Goal: Information Seeking & Learning: Learn about a topic

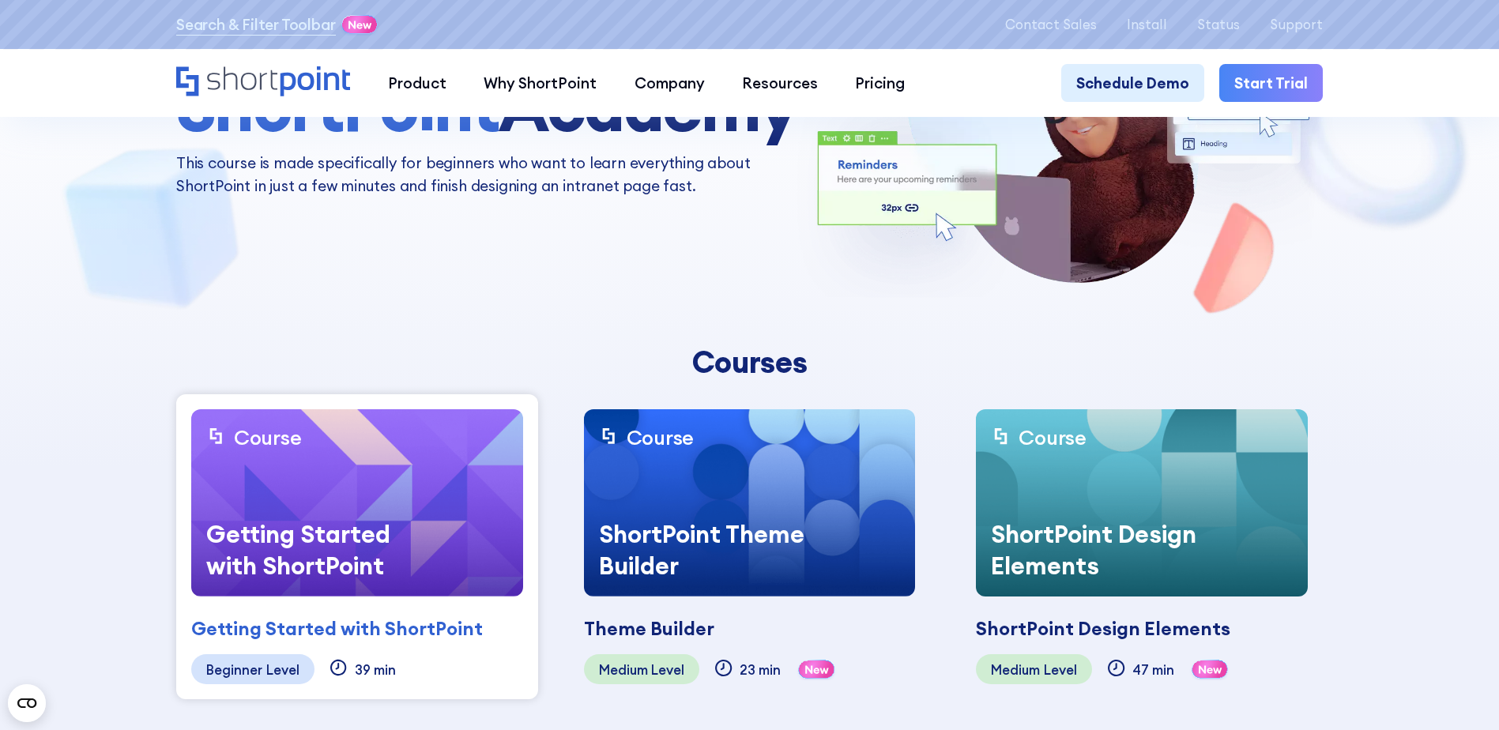
scroll to position [316, 0]
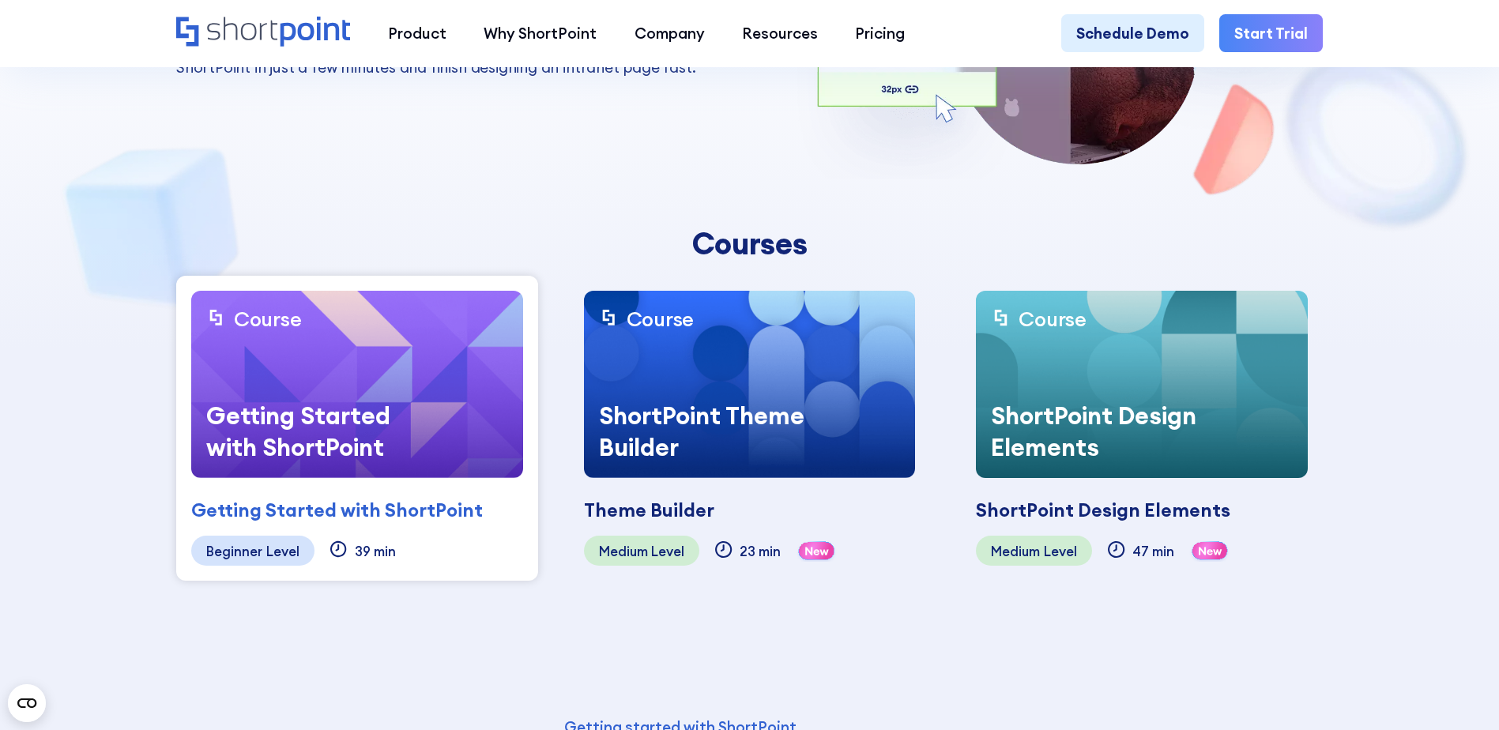
click at [310, 385] on div "Getting Started with ShortPoint" at bounding box center [309, 431] width 236 height 93
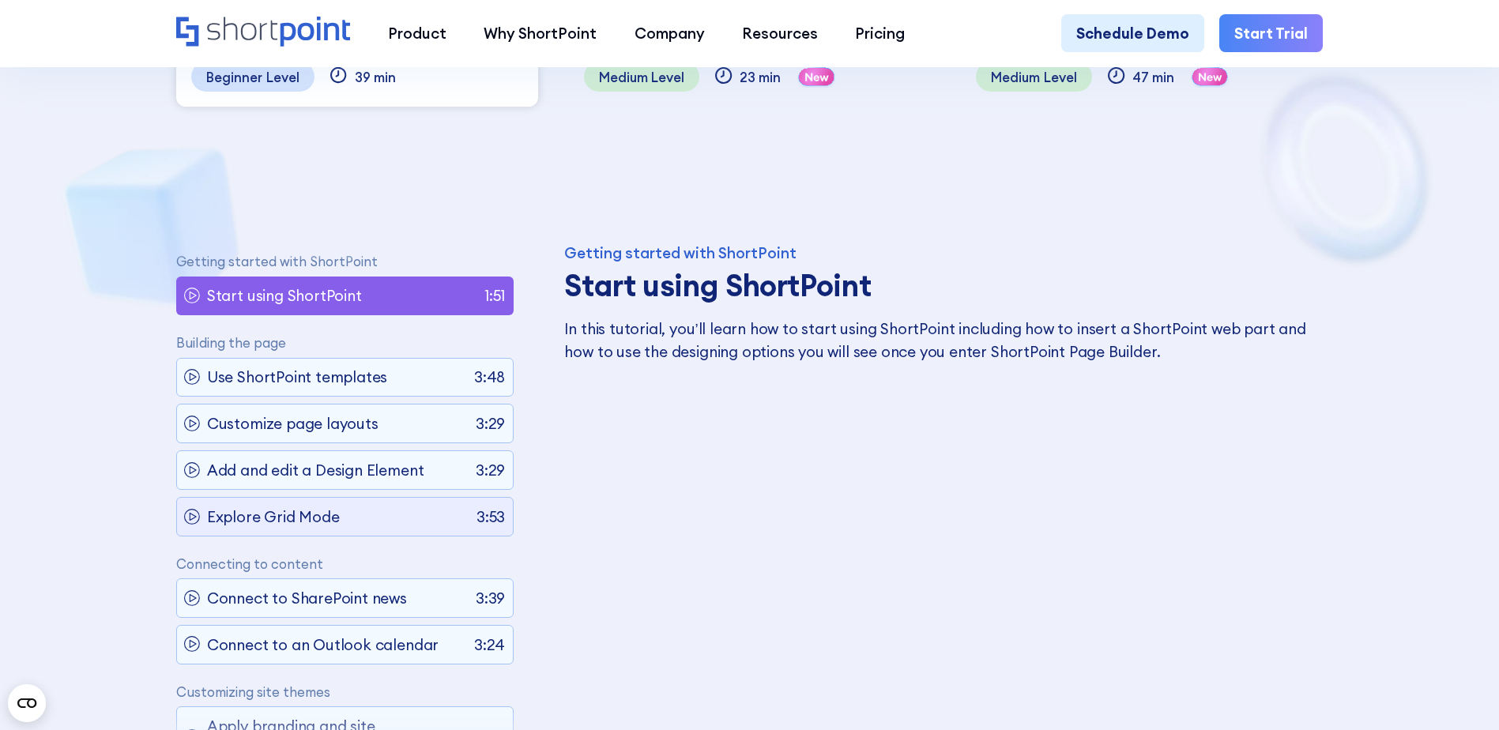
scroll to position [244, 0]
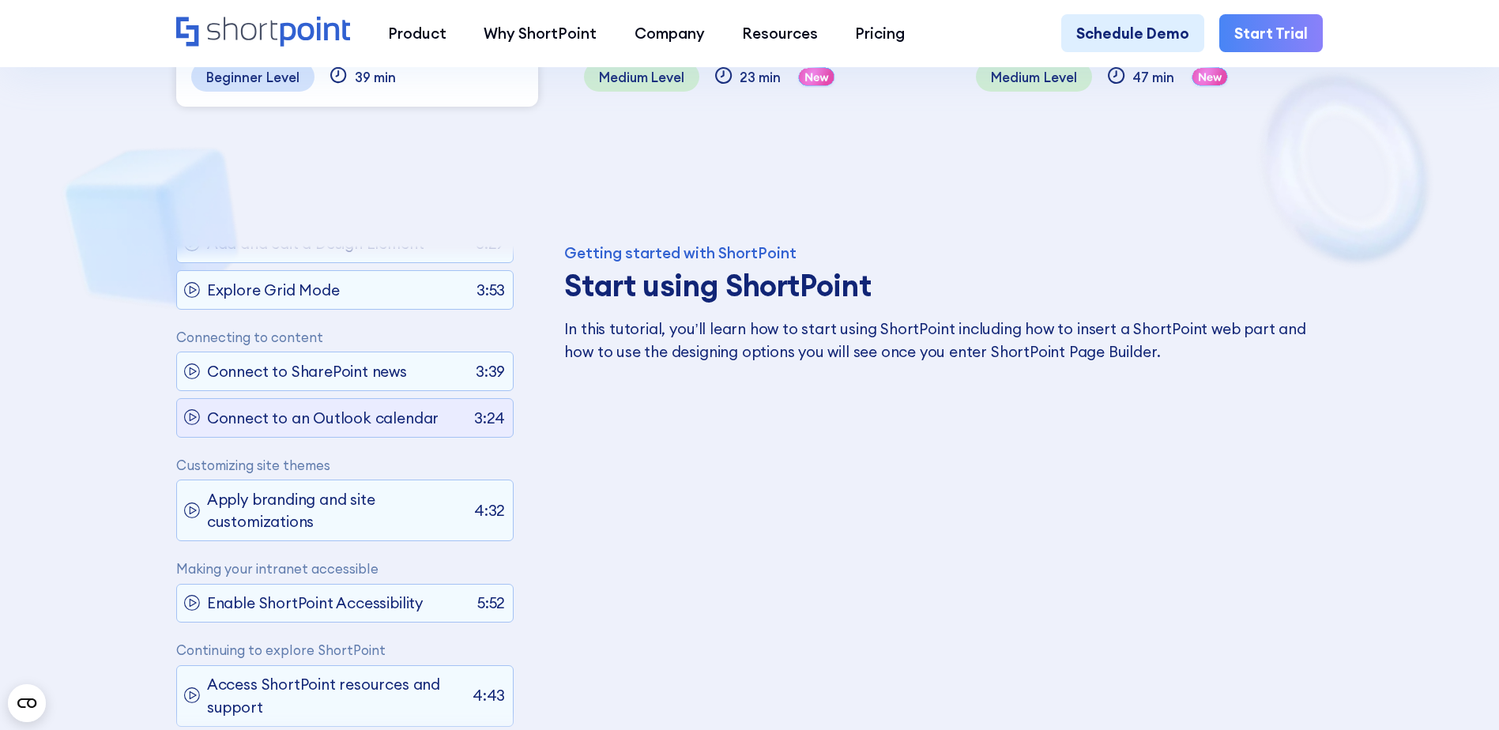
click at [340, 409] on p "Connect to an Outlook calendar" at bounding box center [322, 418] width 231 height 22
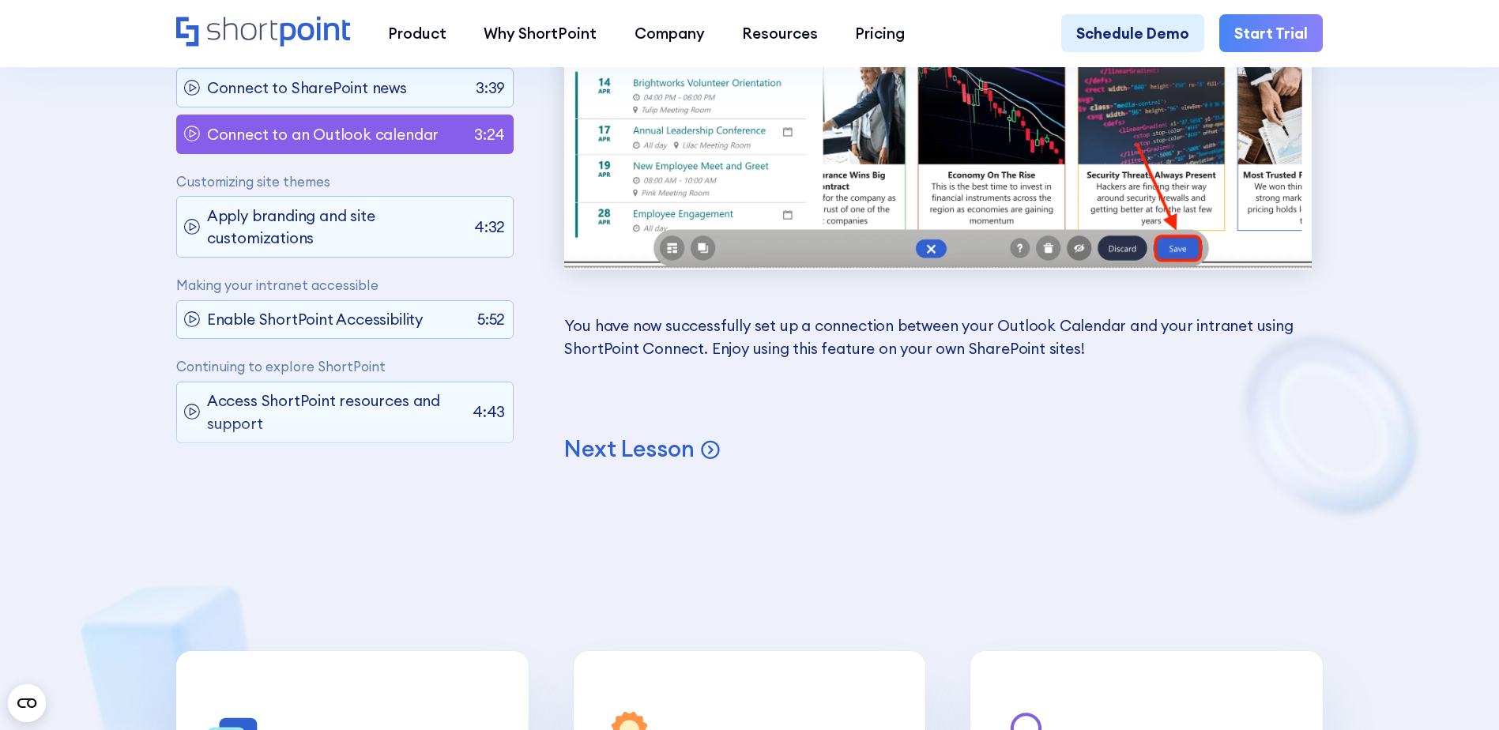
scroll to position [16265, 0]
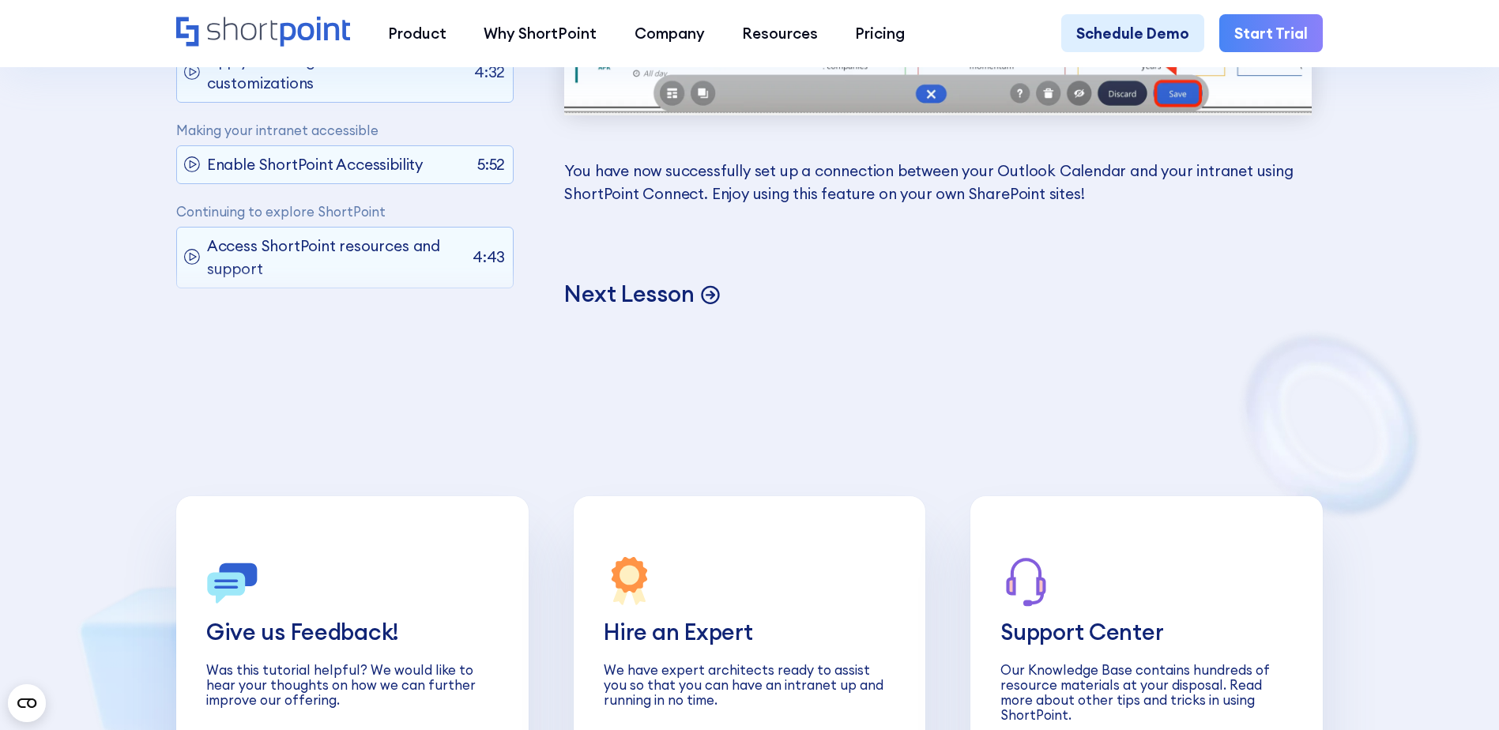
click at [653, 309] on p "Next Lesson" at bounding box center [629, 294] width 130 height 29
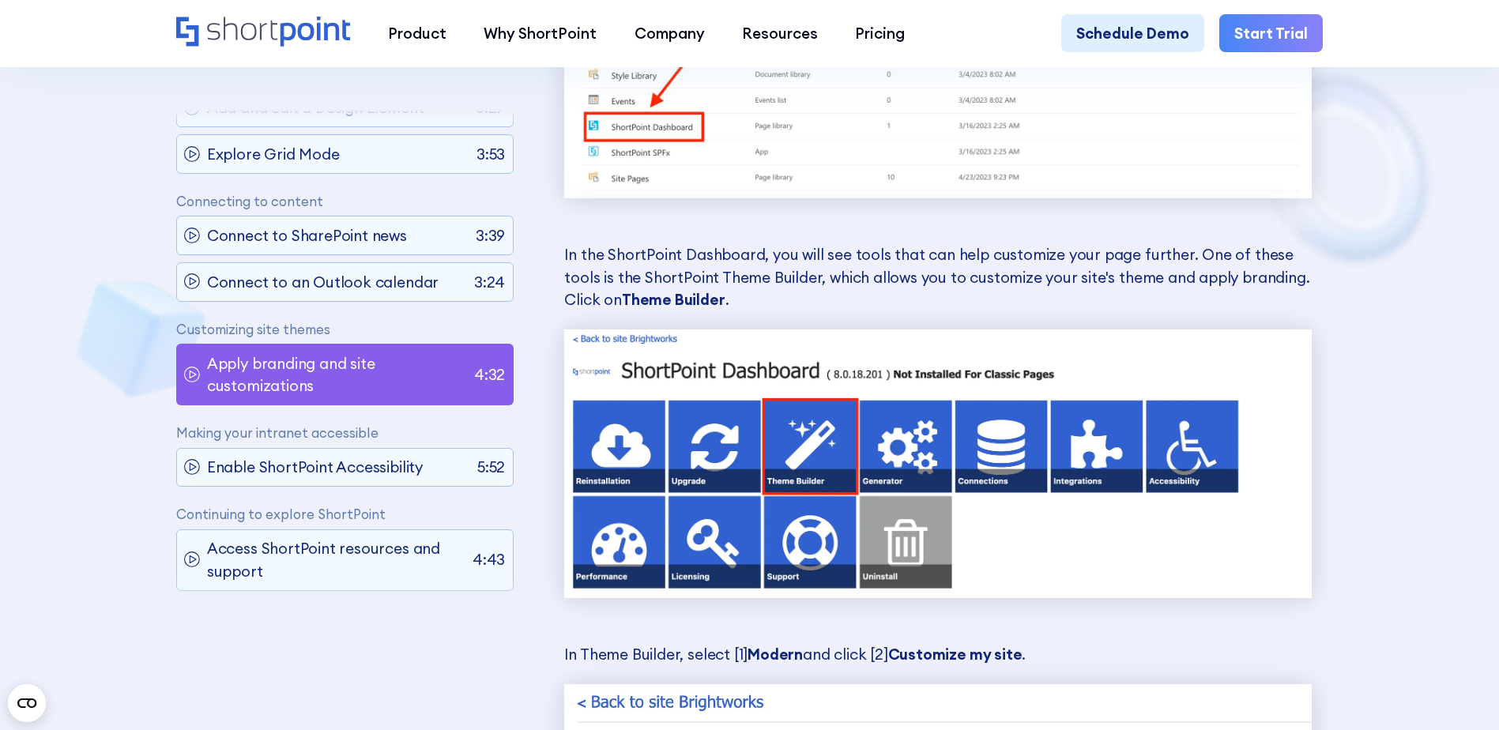
scroll to position [2914, 0]
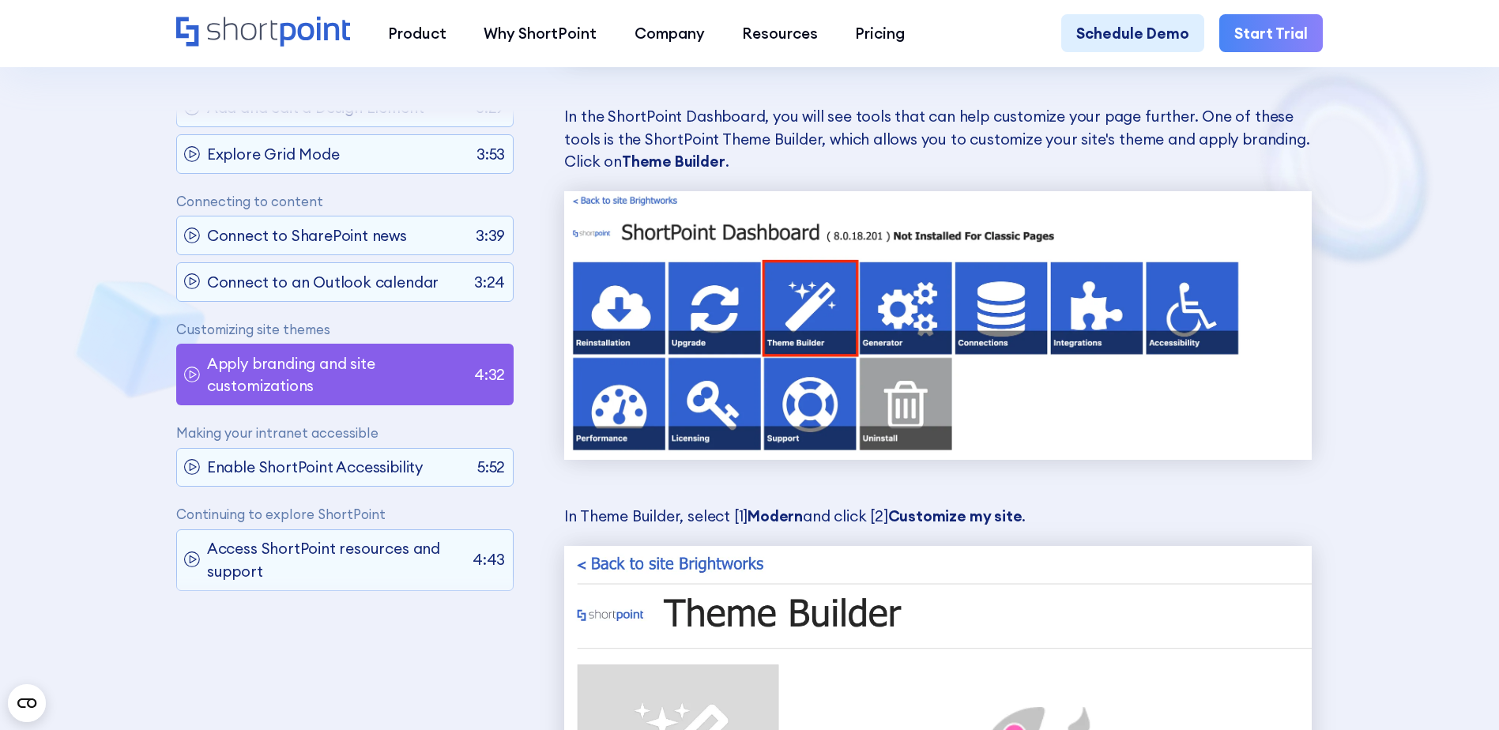
drag, startPoint x: 582, startPoint y: 583, endPoint x: 503, endPoint y: 622, distance: 88.0
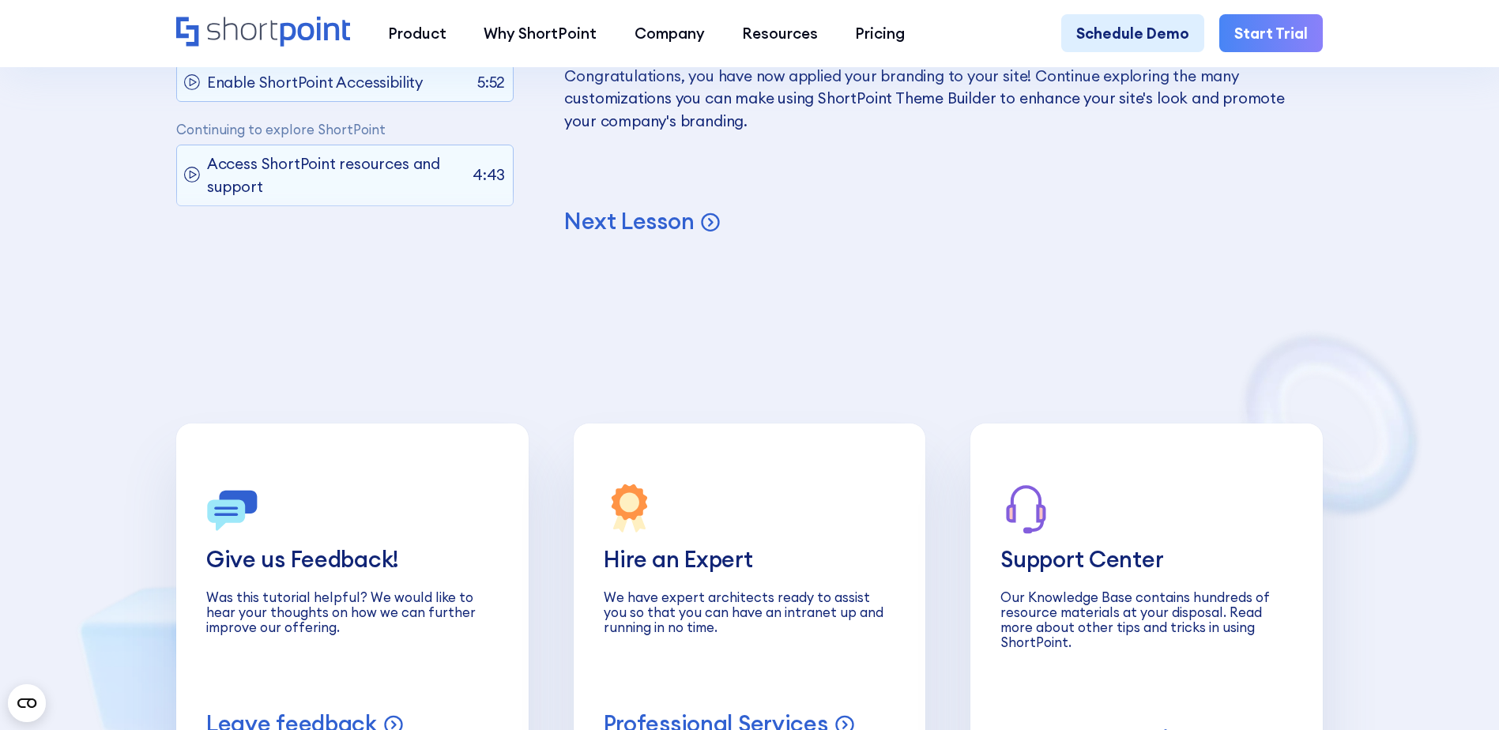
scroll to position [20215, 0]
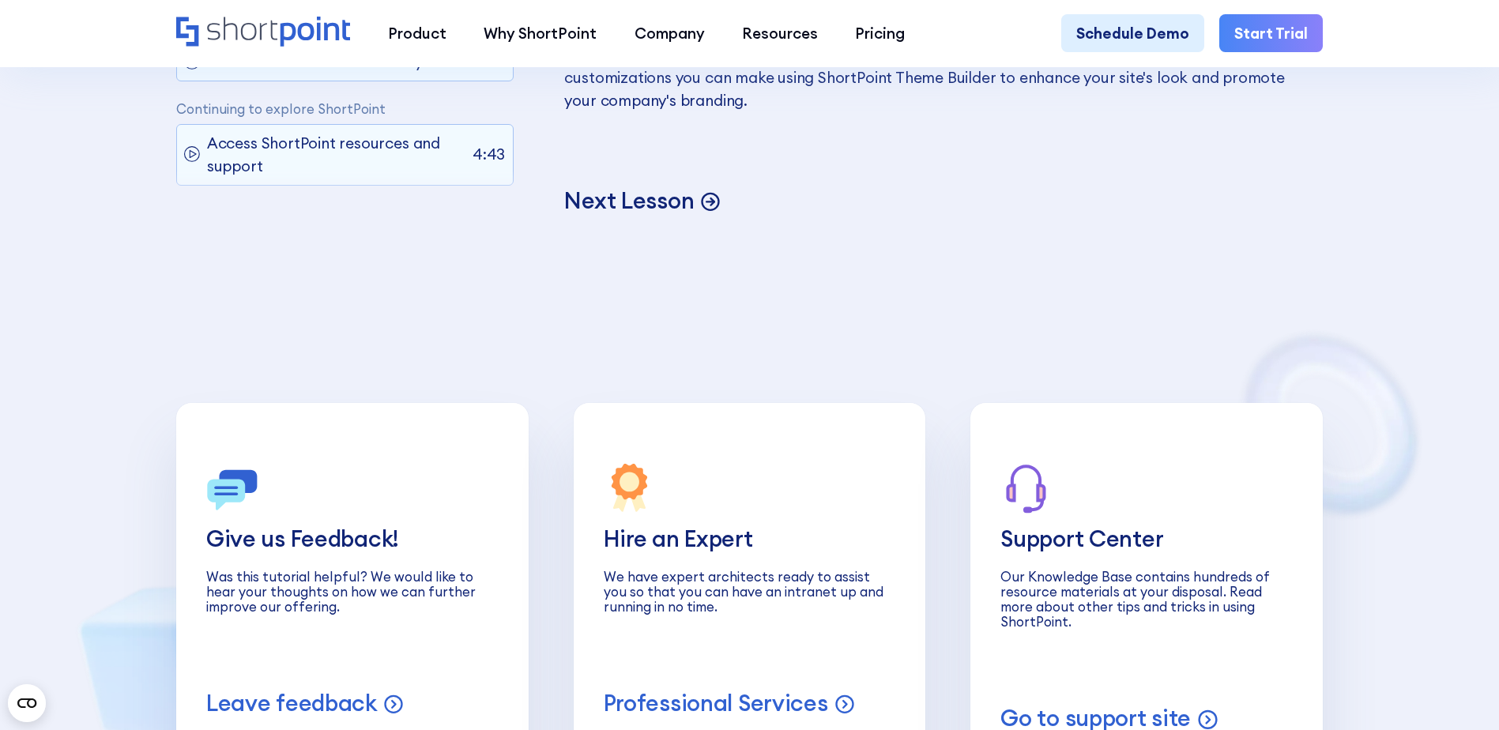
drag, startPoint x: 652, startPoint y: 334, endPoint x: 582, endPoint y: 321, distance: 70.8
click at [652, 216] on p "Next Lesson" at bounding box center [629, 200] width 130 height 29
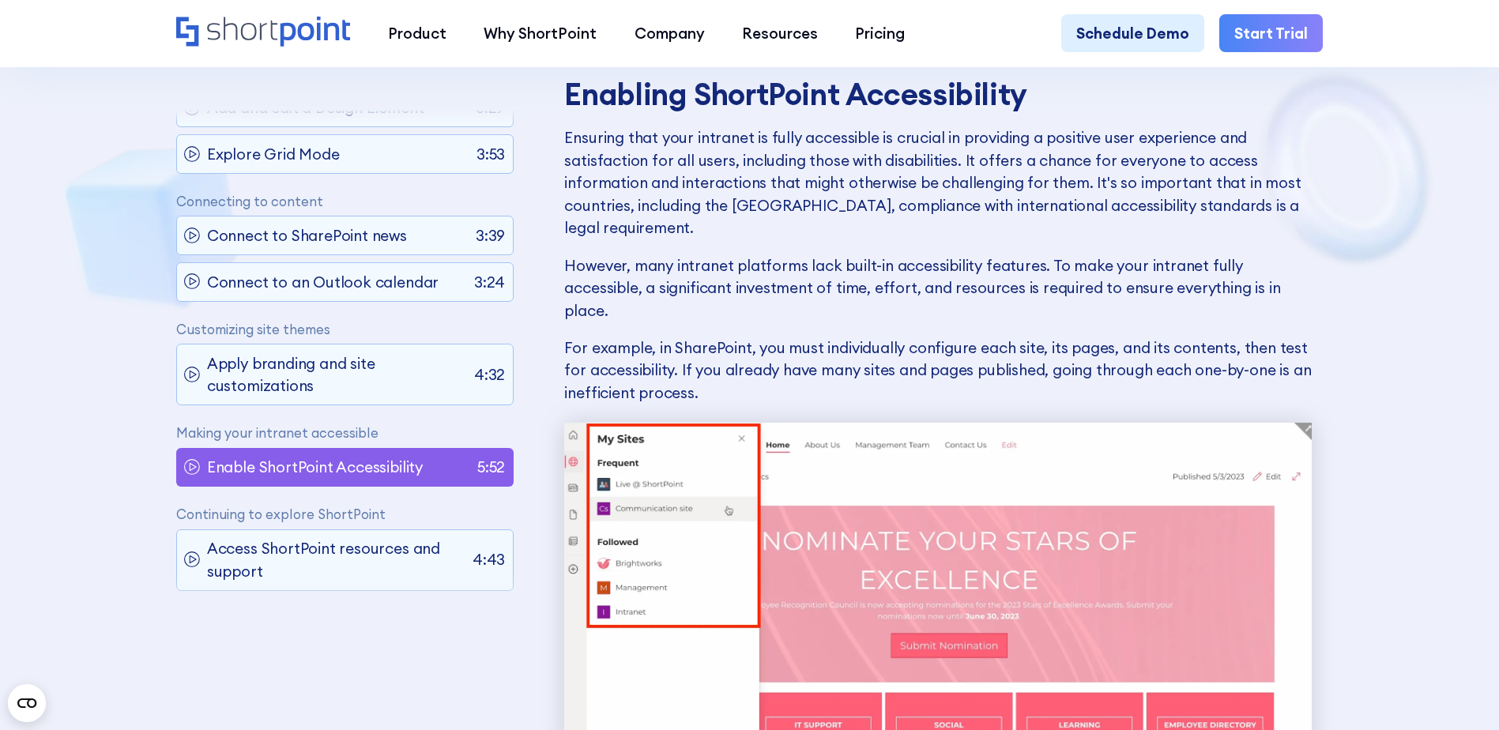
scroll to position [1650, 0]
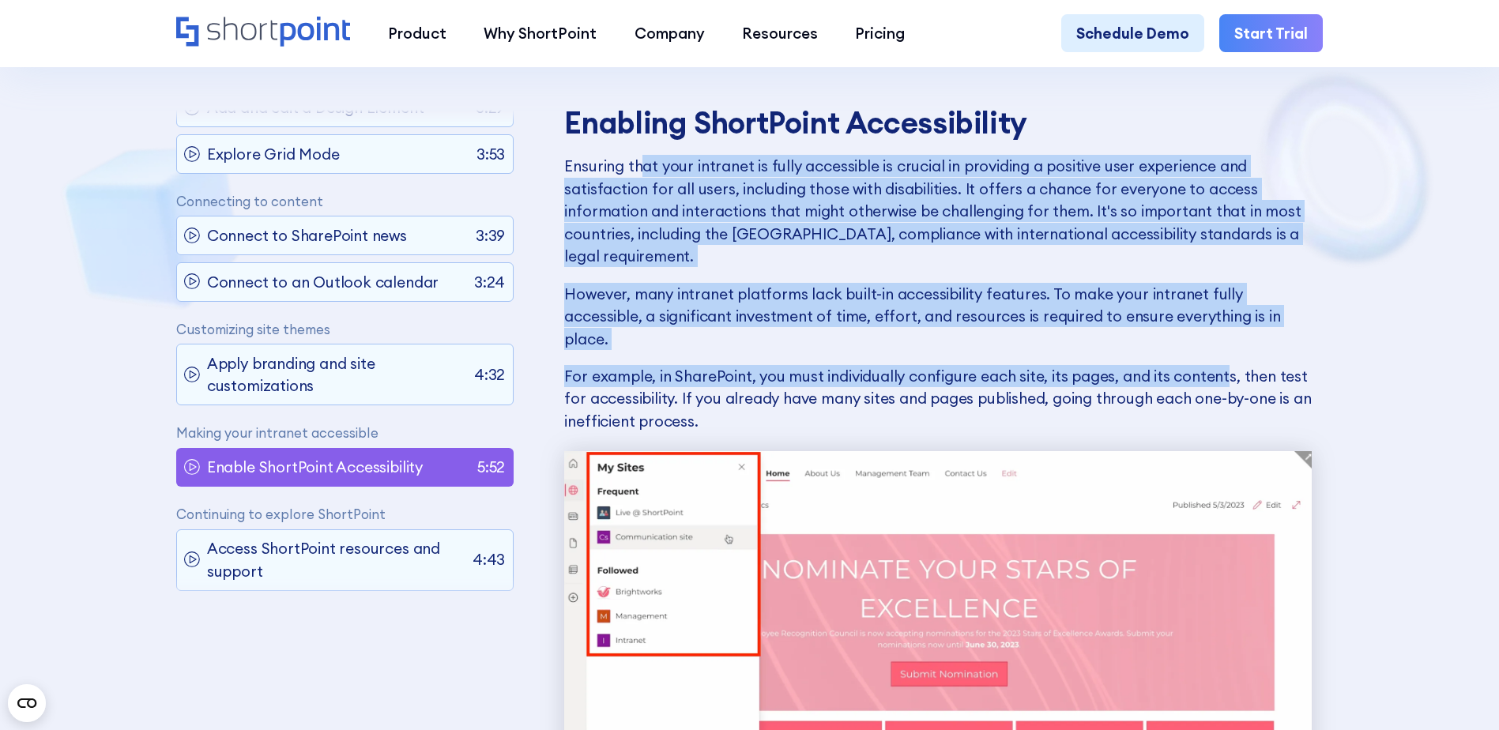
drag, startPoint x: 679, startPoint y: 160, endPoint x: 1220, endPoint y: 320, distance: 563.7
drag, startPoint x: 1220, startPoint y: 320, endPoint x: 1338, endPoint y: 312, distance: 118.0
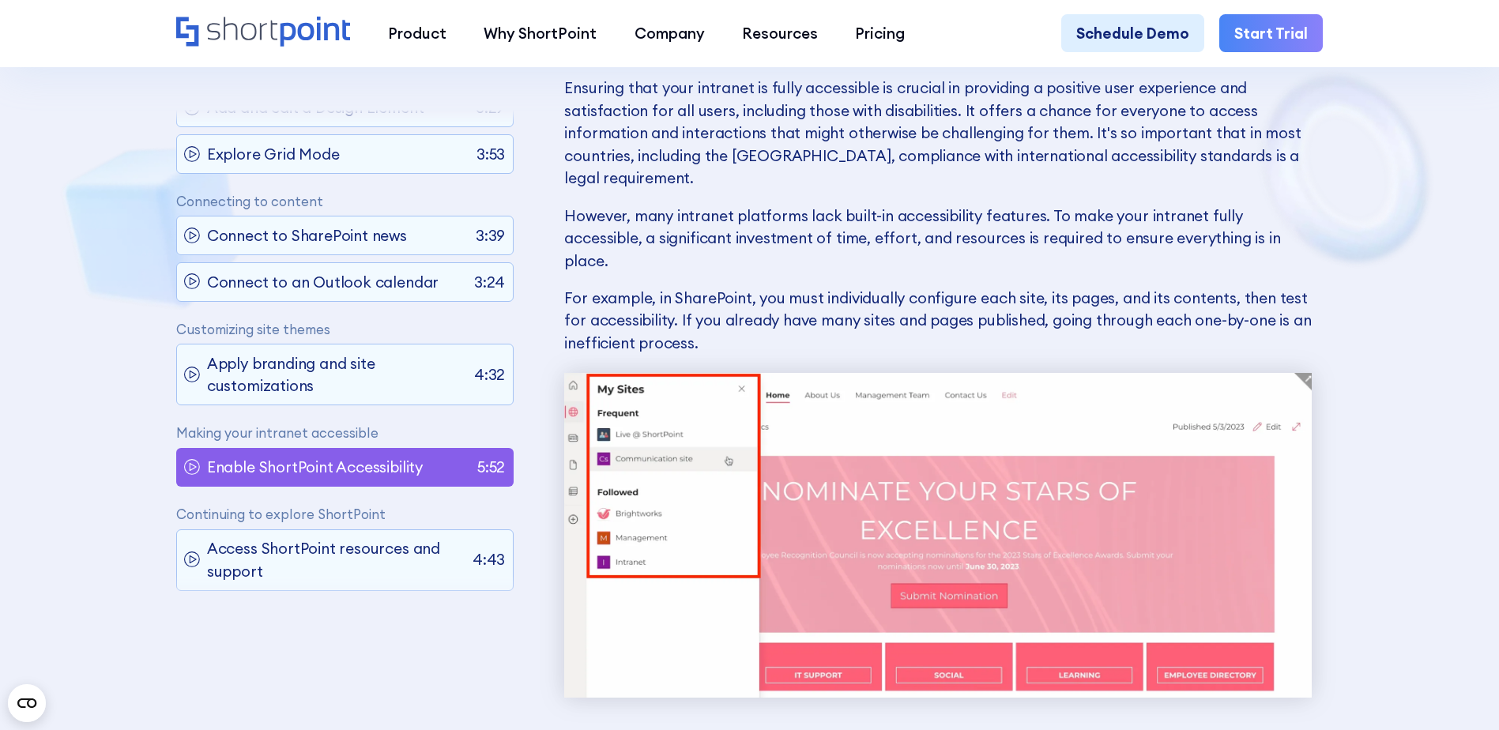
scroll to position [1729, 0]
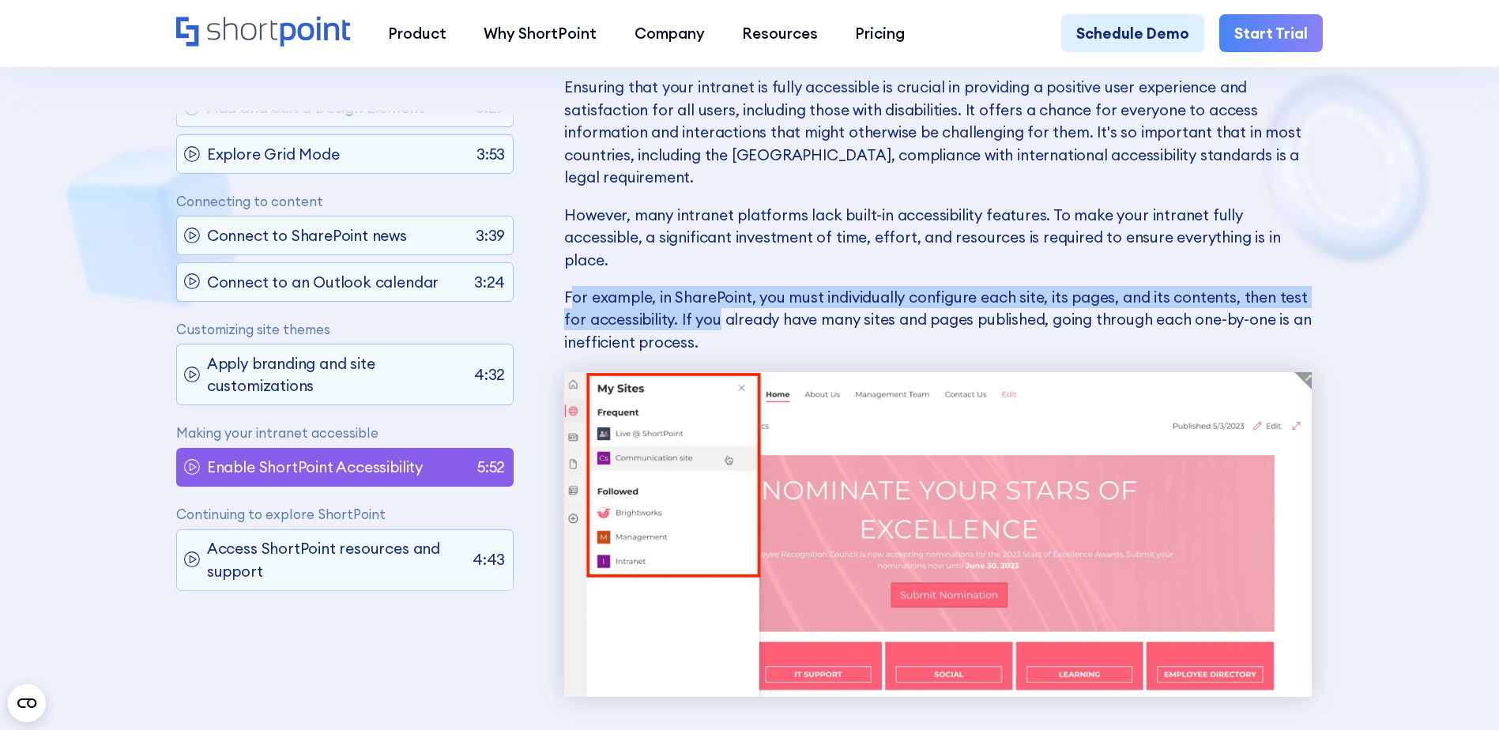
drag, startPoint x: 568, startPoint y: 243, endPoint x: 716, endPoint y: 294, distance: 156.1
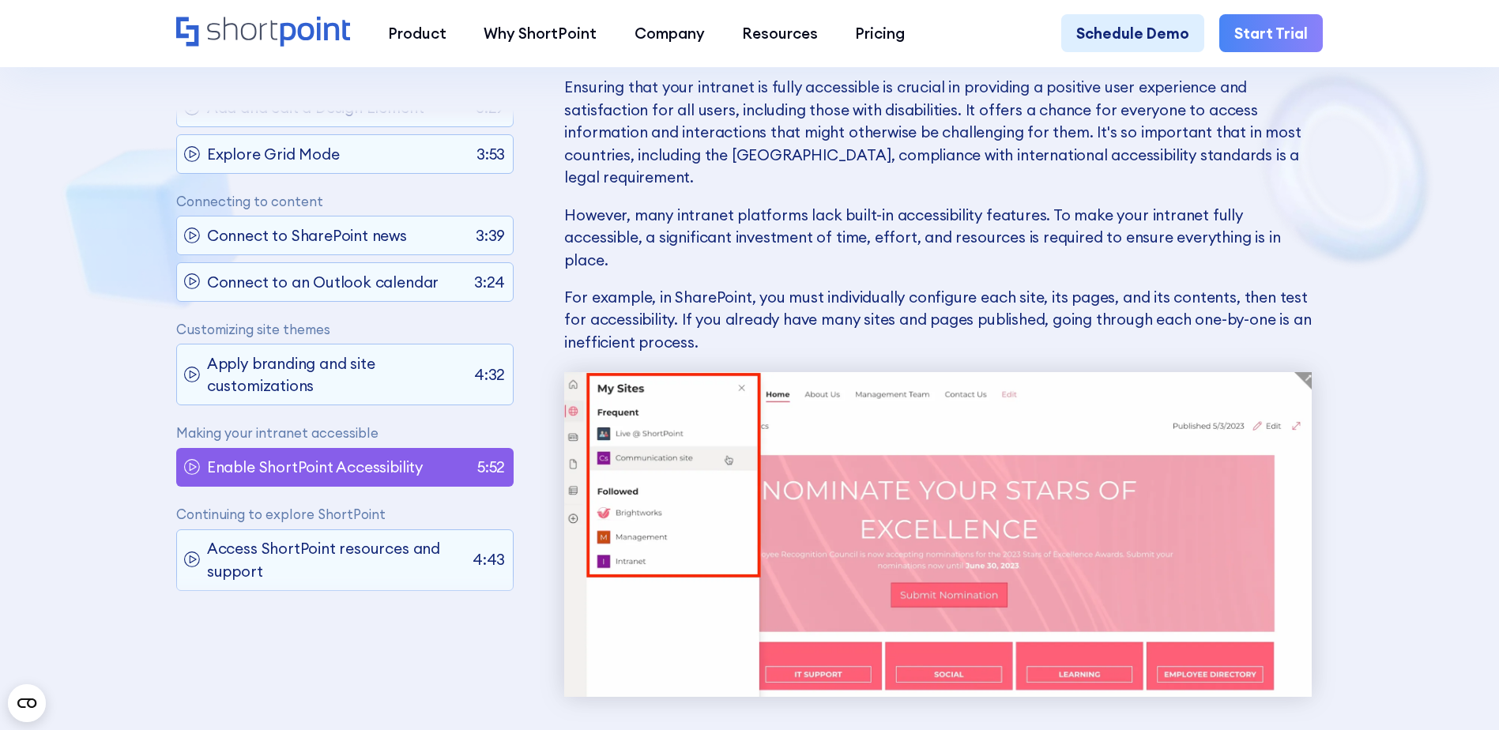
drag, startPoint x: 716, startPoint y: 294, endPoint x: 794, endPoint y: 314, distance: 80.7
click at [794, 314] on p "For example, in SharePoint, you must individually configure each site, its page…" at bounding box center [937, 319] width 747 height 67
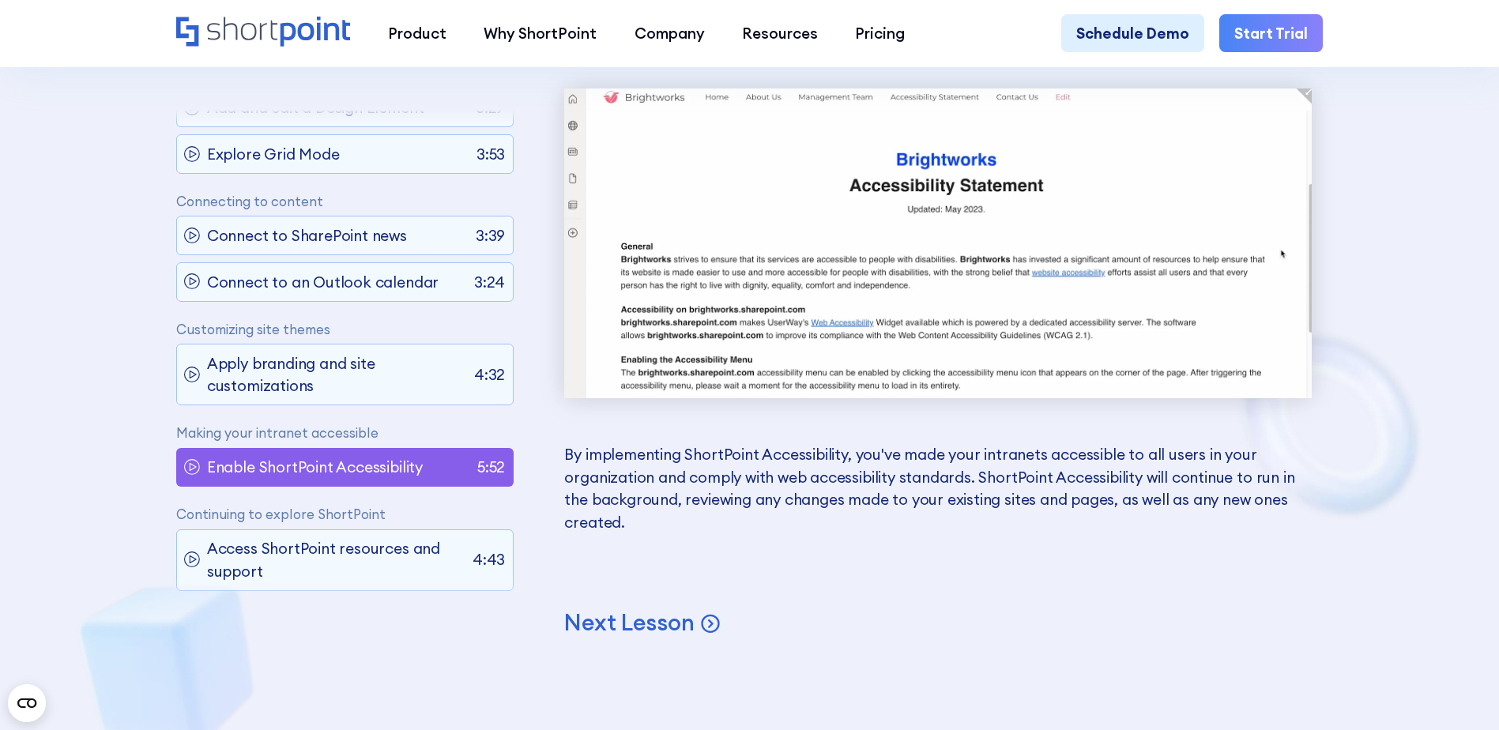
scroll to position [17450, 0]
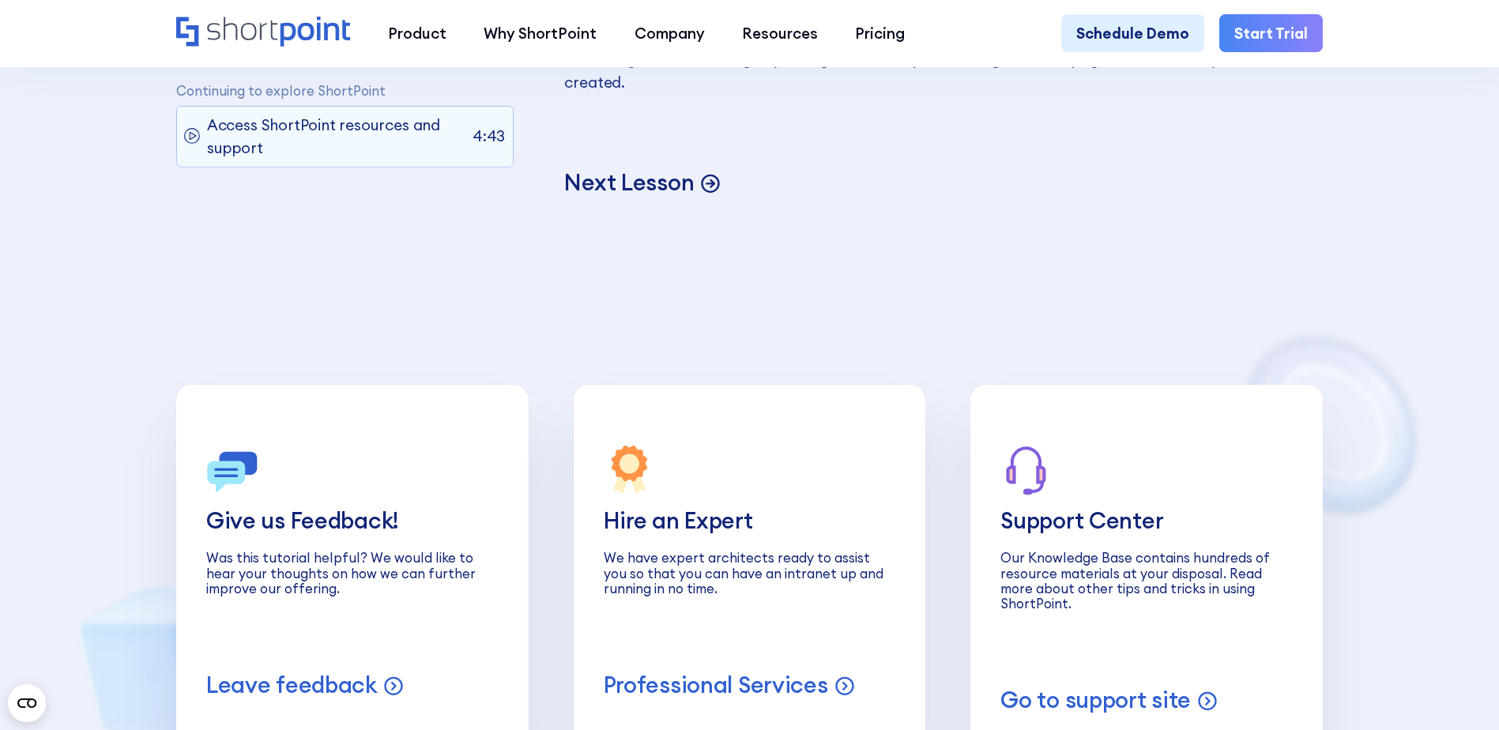
click at [587, 198] on p "Next Lesson" at bounding box center [629, 182] width 130 height 29
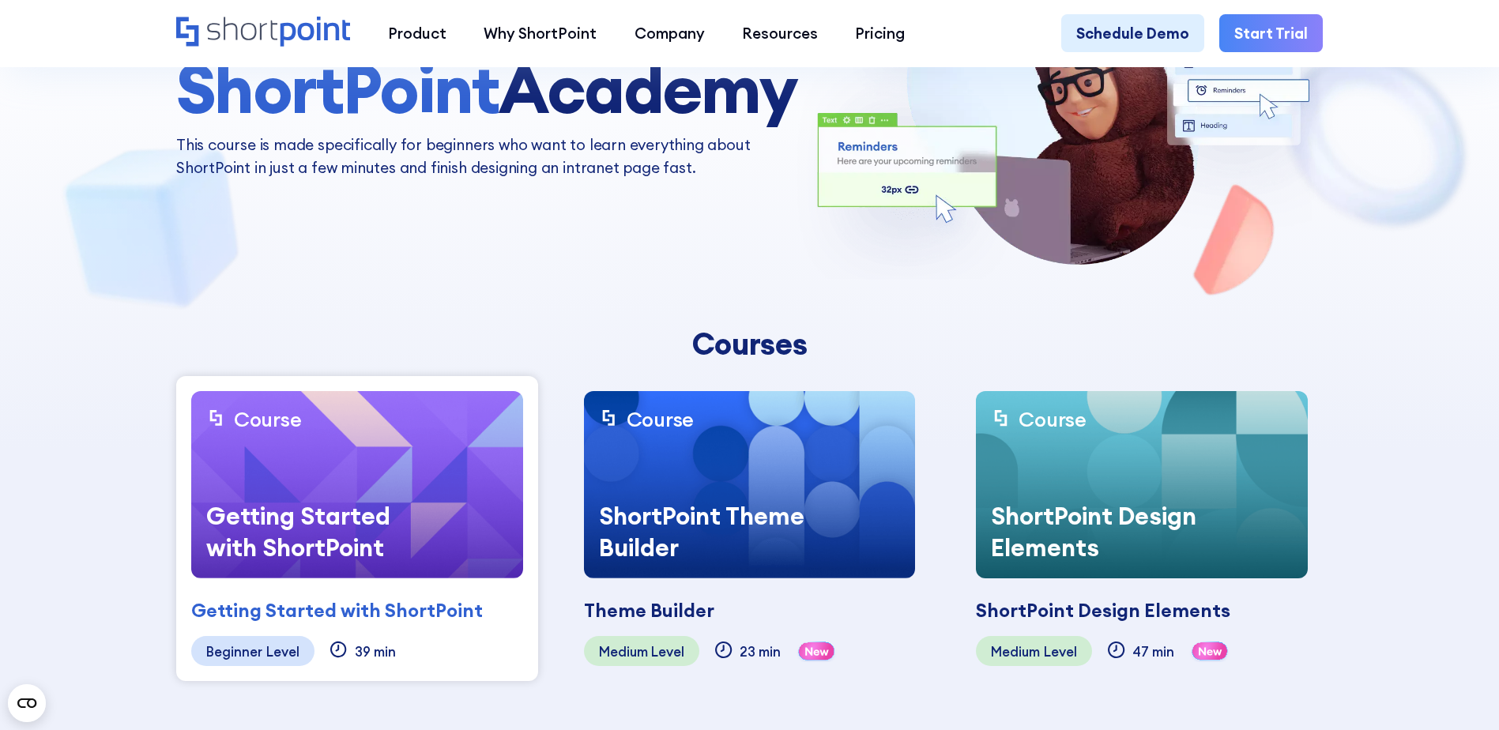
scroll to position [237, 0]
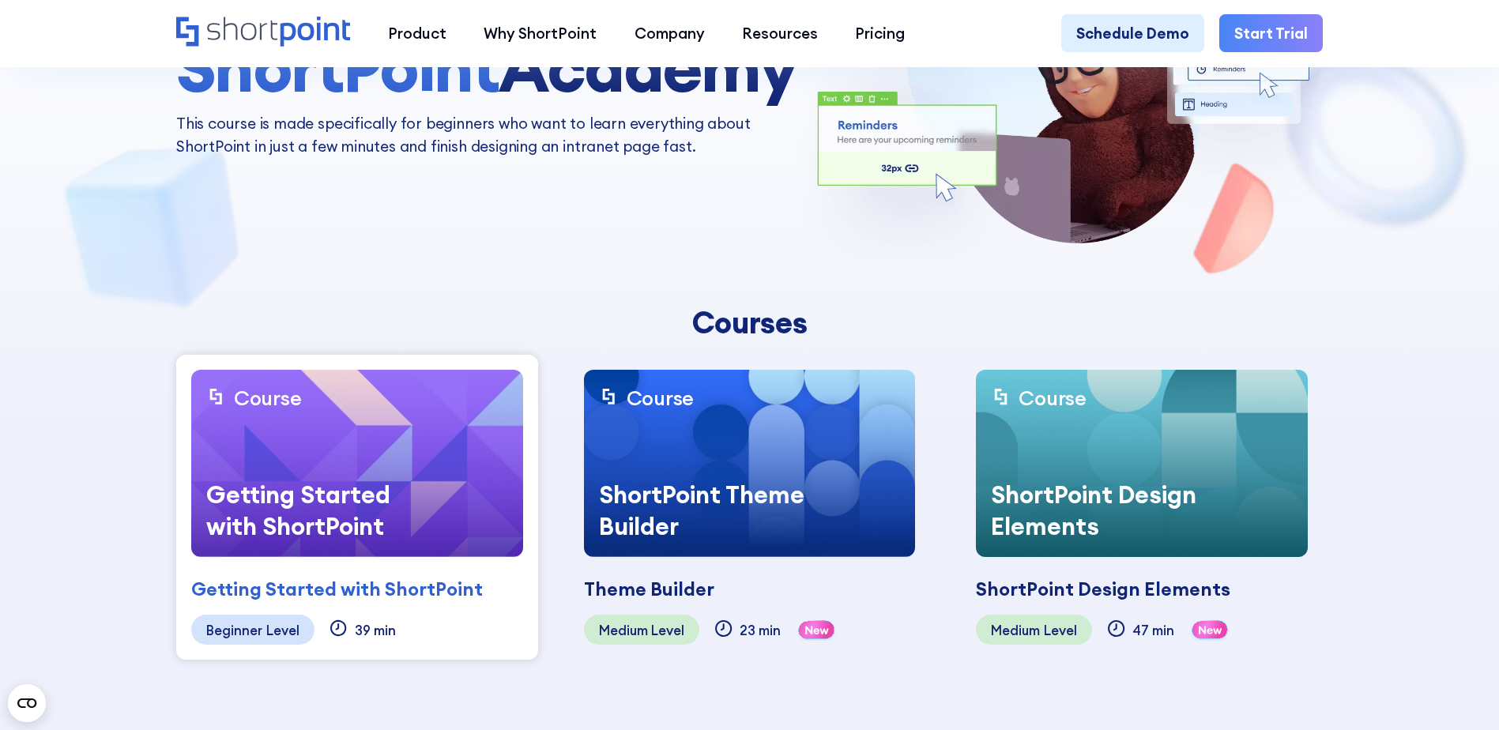
click at [726, 444] on img at bounding box center [750, 463] width 332 height 187
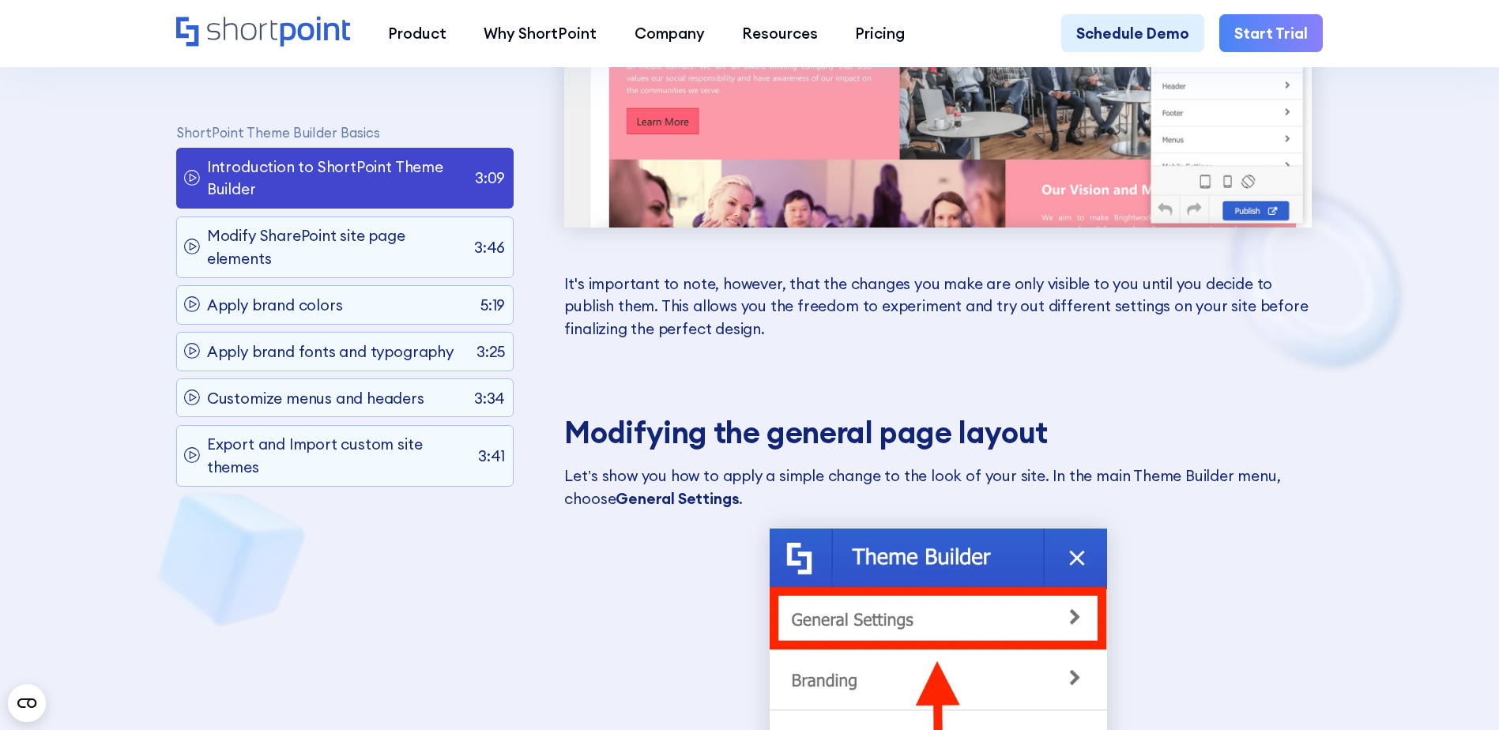
scroll to position [7505, 0]
drag, startPoint x: 649, startPoint y: 534, endPoint x: 292, endPoint y: 634, distance: 370.7
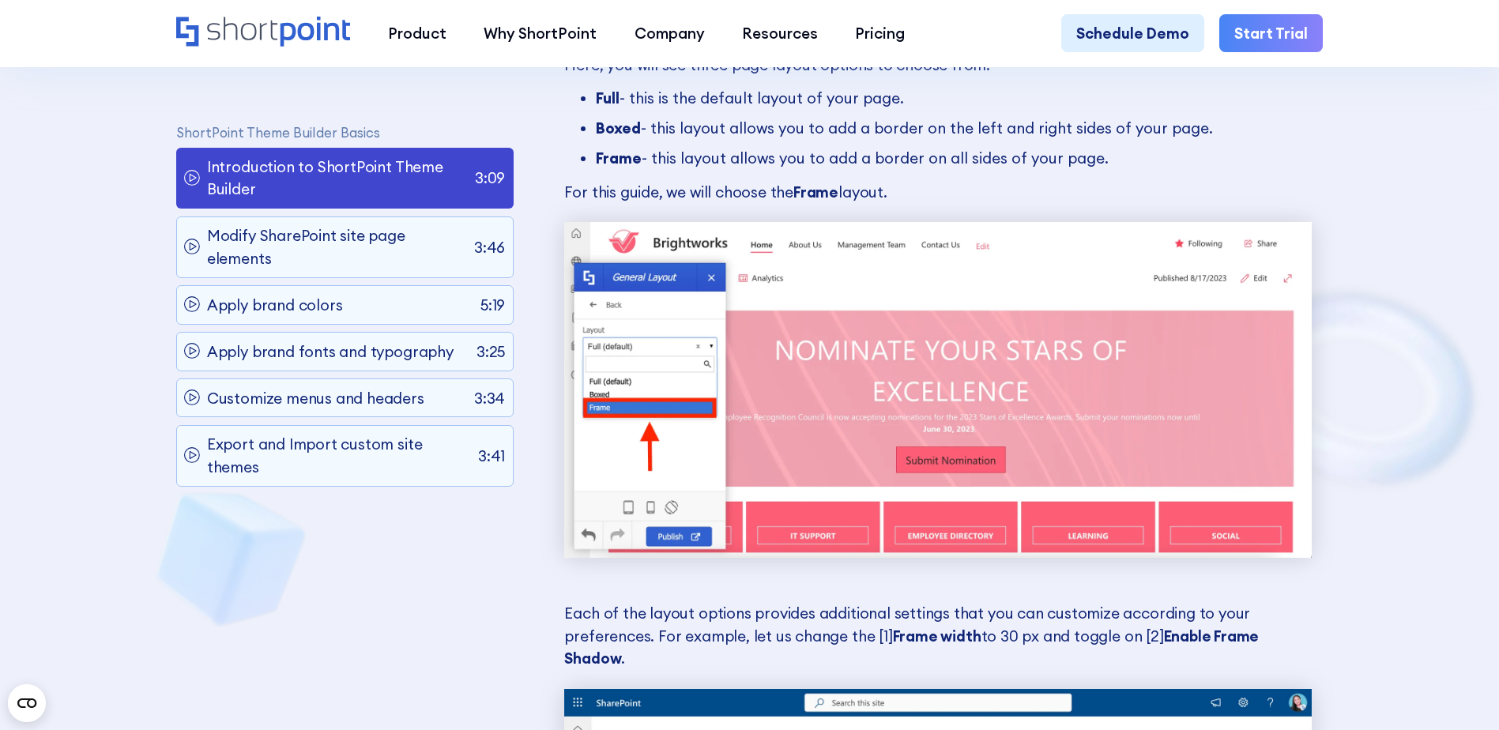
scroll to position [9401, 0]
